Goal: Task Accomplishment & Management: Use online tool/utility

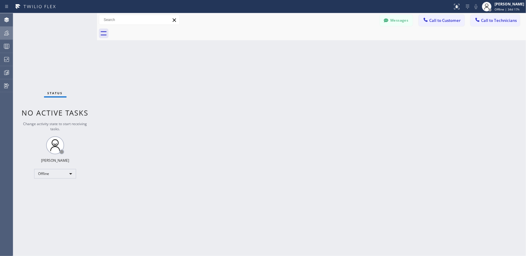
click at [9, 32] on icon at bounding box center [6, 32] width 7 height 7
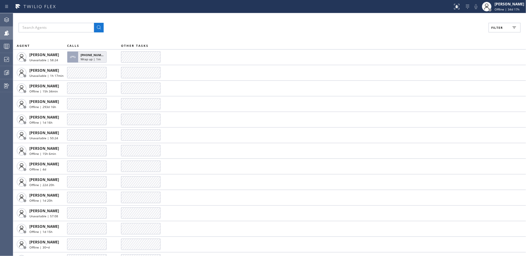
click at [231, 29] on div "Filter" at bounding box center [270, 28] width 503 height 10
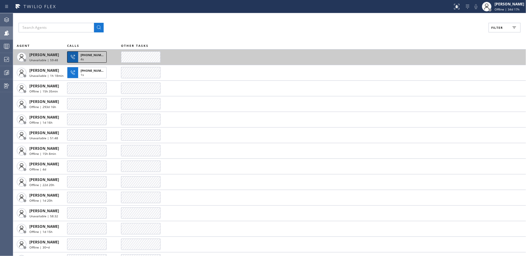
click at [86, 57] on span "[PHONE_NUMBER]" at bounding box center [94, 55] width 27 height 4
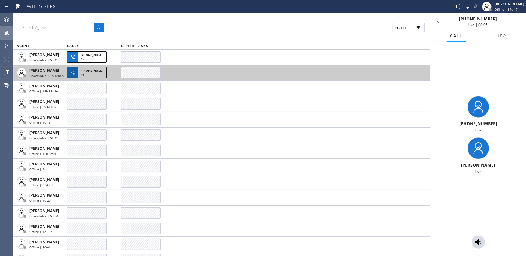
click at [91, 74] on div "3s" at bounding box center [92, 75] width 23 height 5
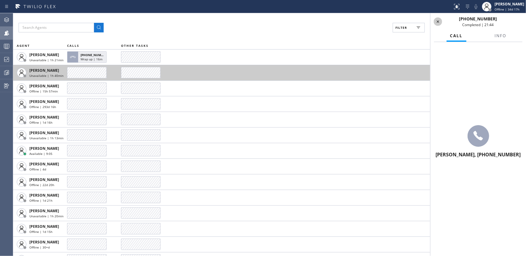
click at [440, 22] on icon at bounding box center [438, 21] width 7 height 7
